Goal: Book appointment/travel/reservation

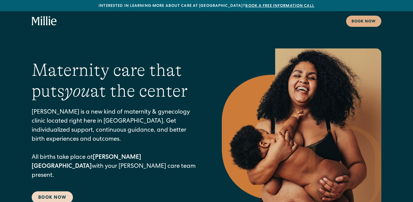
click at [57, 191] on link "Book Now" at bounding box center [52, 197] width 41 height 12
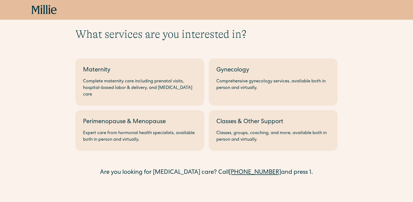
scroll to position [15, 0]
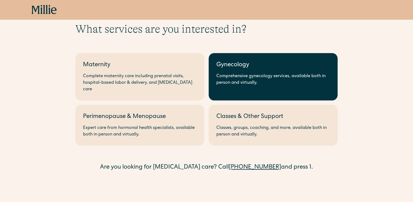
click at [225, 68] on div "Gynecology" at bounding box center [273, 65] width 114 height 9
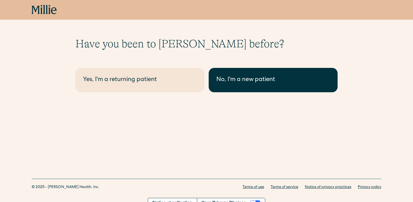
click at [236, 70] on link "No, I'm a new patient" at bounding box center [273, 80] width 129 height 24
